Goal: Task Accomplishment & Management: Use online tool/utility

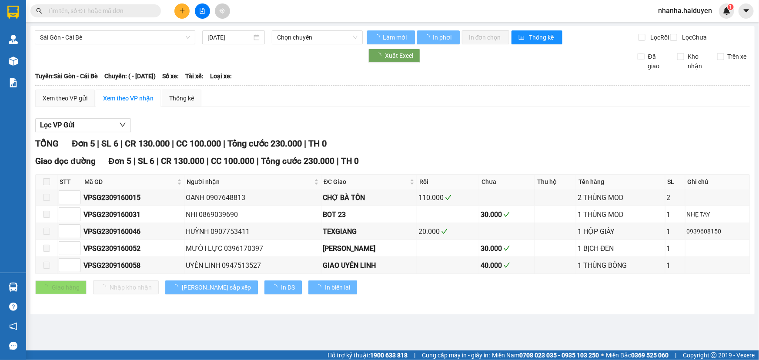
type input "[DATE]"
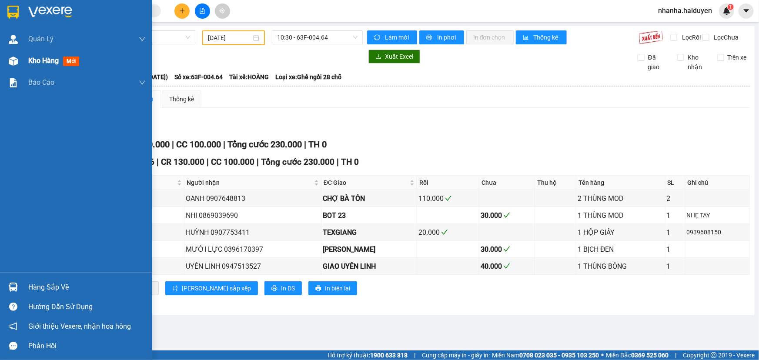
click at [23, 64] on div "Kho hàng mới" at bounding box center [76, 61] width 152 height 22
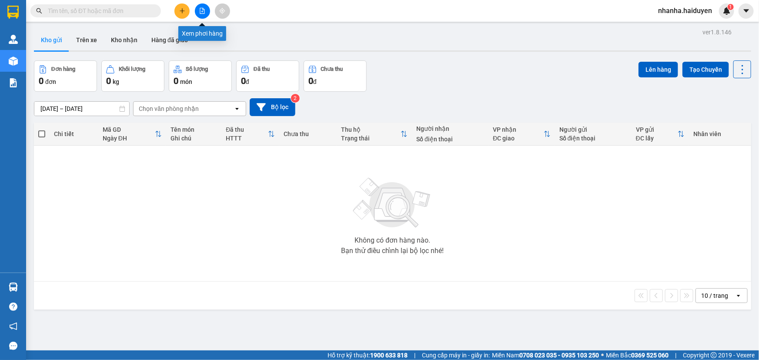
click at [201, 10] on icon "file-add" at bounding box center [202, 11] width 6 height 6
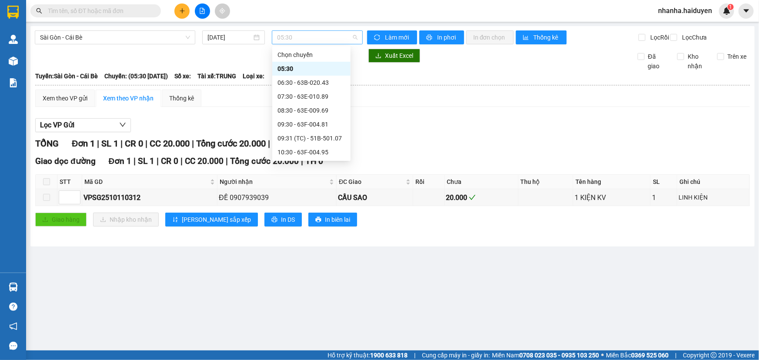
click at [311, 38] on span "05:30" at bounding box center [317, 37] width 80 height 13
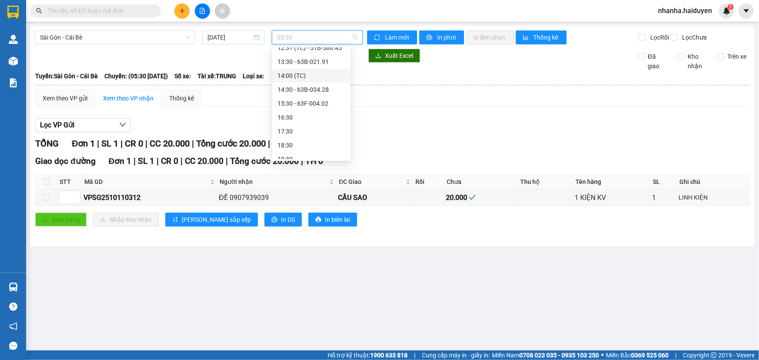
scroll to position [167, 0]
click at [315, 154] on div "20:00" at bounding box center [311, 153] width 68 height 10
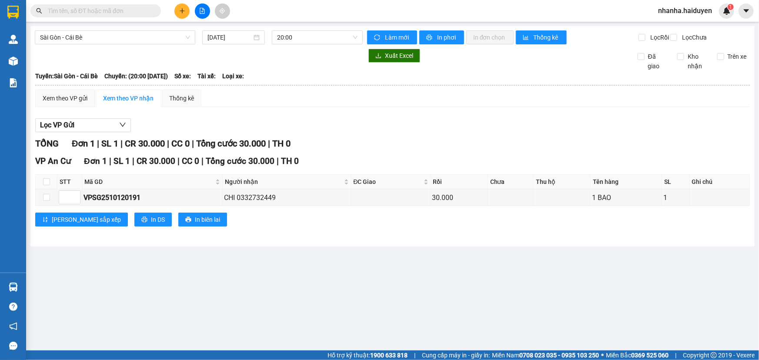
click at [324, 44] on div "Sài Gòn - Cái Bè [DATE] 20:00" at bounding box center [199, 37] width 328 height 14
click at [324, 34] on span "20:00" at bounding box center [317, 37] width 80 height 13
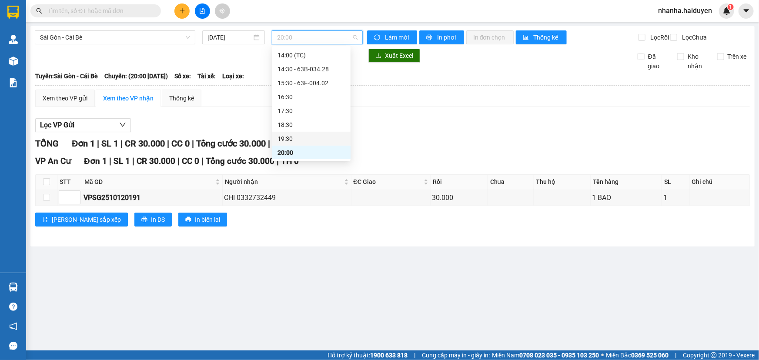
click at [316, 140] on div "19:30" at bounding box center [311, 139] width 68 height 10
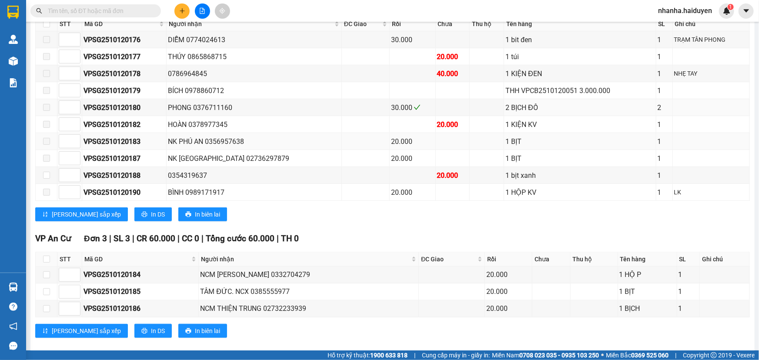
scroll to position [264, 0]
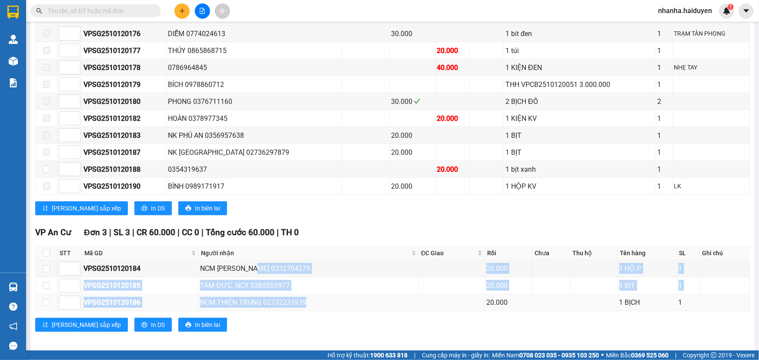
drag, startPoint x: 264, startPoint y: 274, endPoint x: 322, endPoint y: 315, distance: 71.1
click at [322, 311] on tbody "VPSG2510120184 NCM HÒA KHÁNH 0332704279 20.000 1 HỘ P 1 VPSG2510120185 TÂM ĐỨC.…" at bounding box center [393, 286] width 714 height 51
click at [331, 274] on div "NCM [PERSON_NAME] 0332704279" at bounding box center [308, 268] width 217 height 11
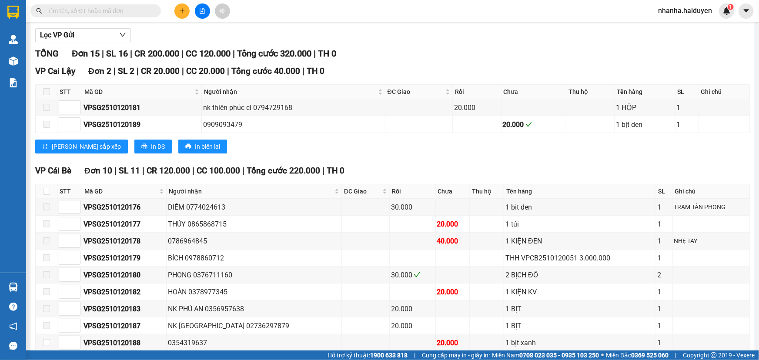
scroll to position [0, 0]
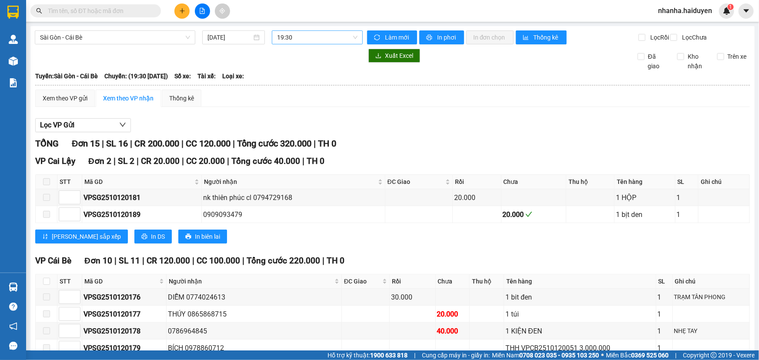
click at [335, 35] on span "19:30" at bounding box center [317, 37] width 80 height 13
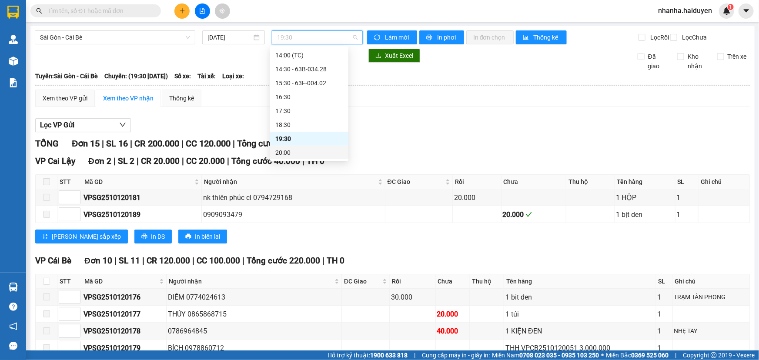
click at [308, 153] on div "20:00" at bounding box center [309, 153] width 68 height 10
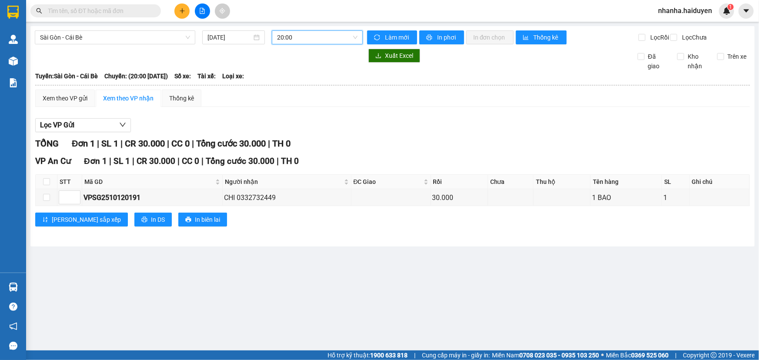
click at [316, 23] on main "[GEOGRAPHIC_DATA] - Cái Bè [DATE] 20:00 20:00 Làm mới In phơi In đơn chọn Thống…" at bounding box center [379, 175] width 759 height 351
click at [317, 44] on div "Sài Gòn - Cái Bè [DATE] 20:00" at bounding box center [199, 37] width 328 height 14
click at [318, 34] on span "20:00" at bounding box center [317, 37] width 80 height 13
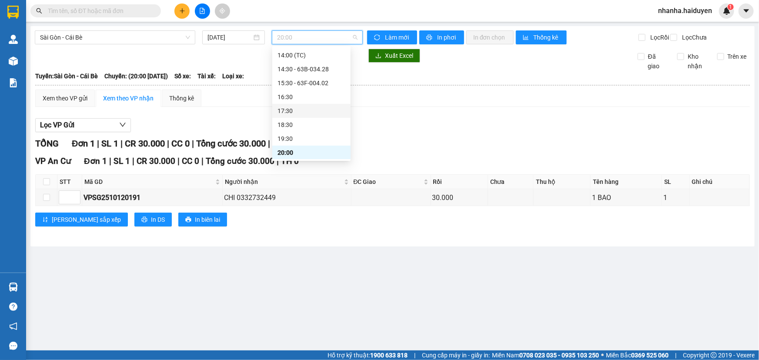
click at [316, 110] on div "17:30" at bounding box center [311, 111] width 68 height 10
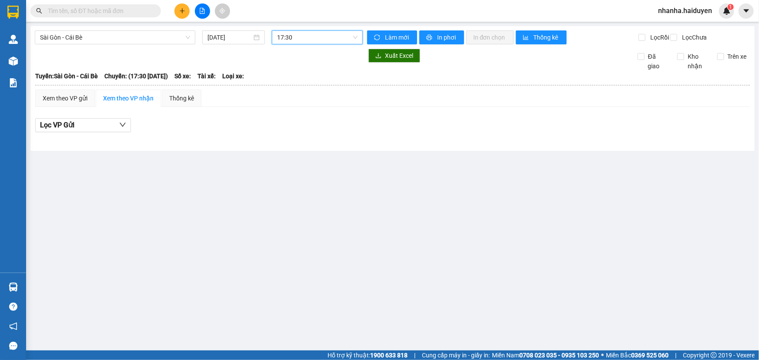
click at [308, 38] on span "17:30" at bounding box center [317, 37] width 80 height 13
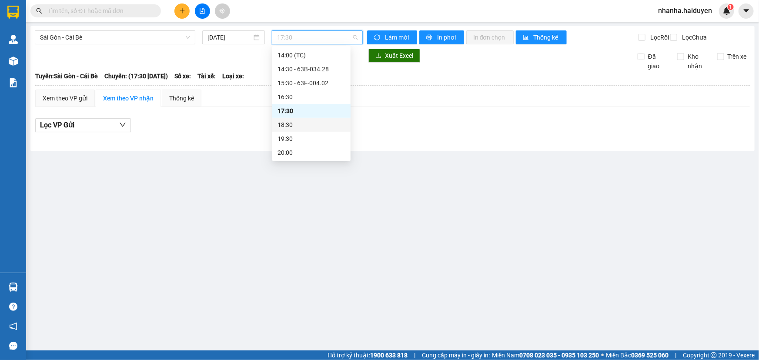
click at [315, 125] on div "18:30" at bounding box center [311, 125] width 68 height 10
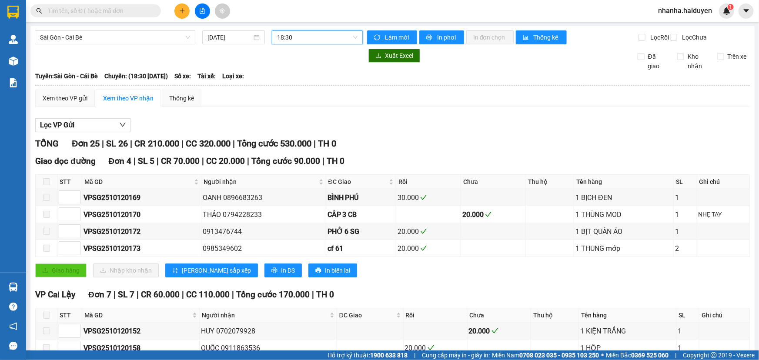
click at [334, 89] on th at bounding box center [392, 85] width 715 height 8
click at [277, 31] on span "18:30" at bounding box center [317, 37] width 80 height 13
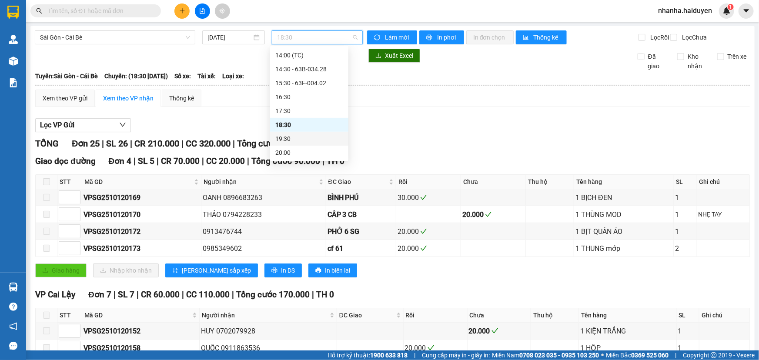
click at [303, 141] on div "19:30" at bounding box center [309, 139] width 68 height 10
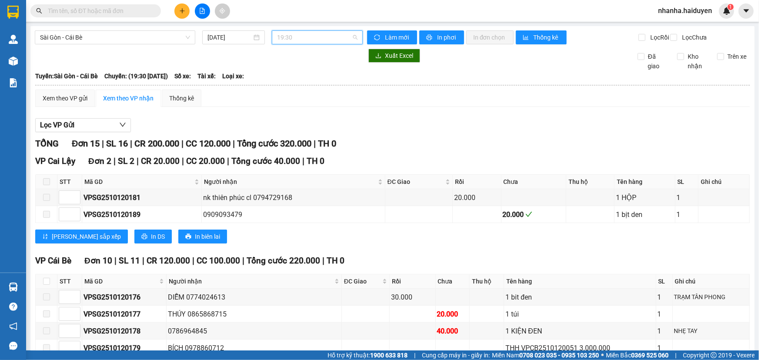
click at [326, 35] on span "19:30" at bounding box center [317, 37] width 80 height 13
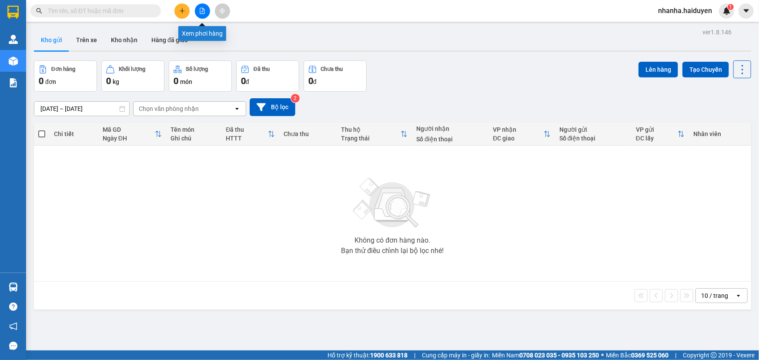
click at [207, 13] on button at bounding box center [202, 10] width 15 height 15
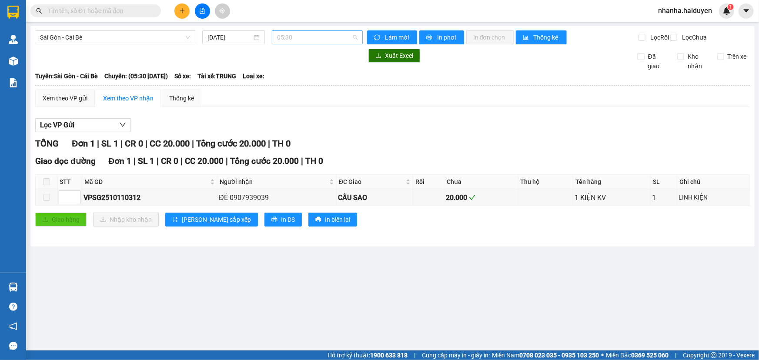
click at [304, 37] on span "05:30" at bounding box center [317, 37] width 80 height 13
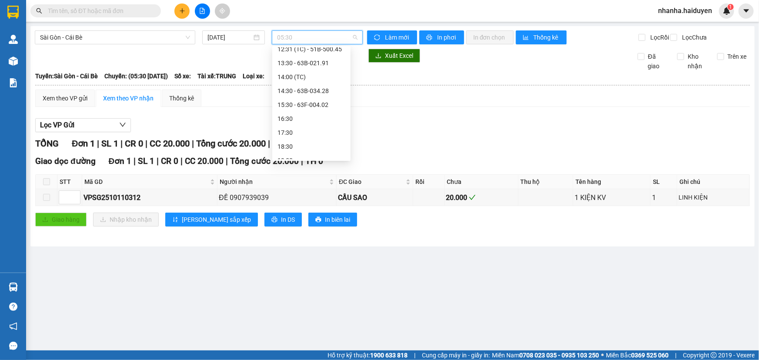
scroll to position [167, 0]
click at [308, 157] on div "20:00" at bounding box center [311, 153] width 78 height 14
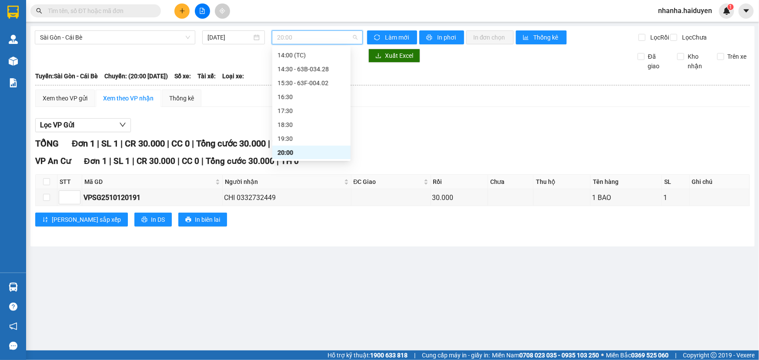
click at [315, 42] on span "20:00" at bounding box center [317, 37] width 80 height 13
click at [317, 137] on div "19:30" at bounding box center [311, 139] width 68 height 10
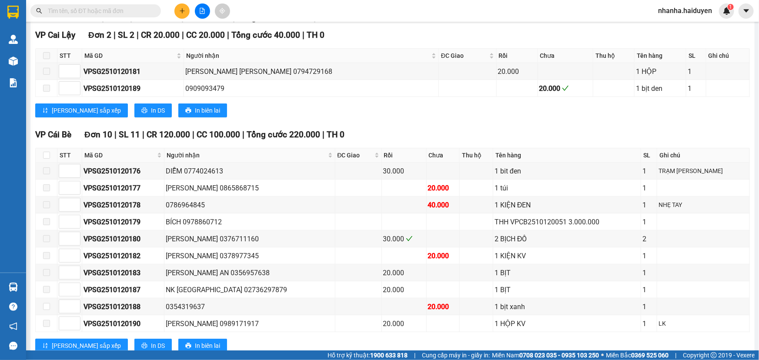
scroll to position [131, 0]
